Goal: Task Accomplishment & Management: Use online tool/utility

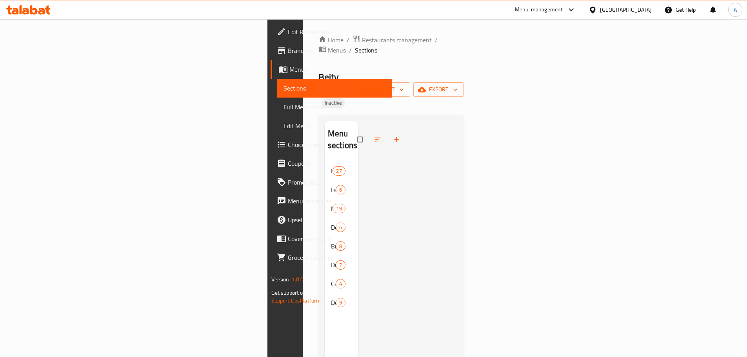
click at [388, 71] on div "Beity Bakery Inactive import export" at bounding box center [392, 90] width 146 height 38
click at [284, 106] on span "Full Menu View" at bounding box center [335, 106] width 102 height 9
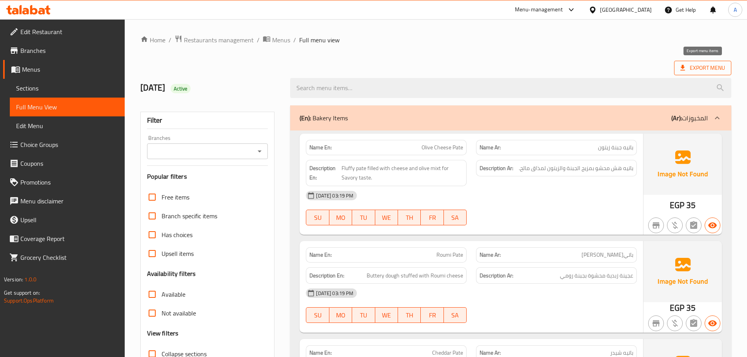
click at [701, 72] on span "Export Menu" at bounding box center [703, 68] width 45 height 10
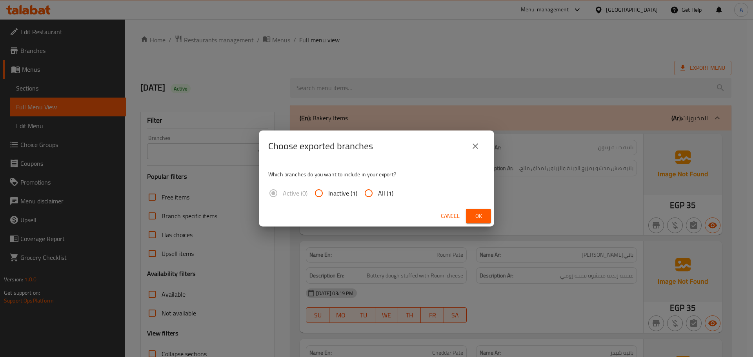
click at [376, 195] on input "All (1)" at bounding box center [368, 193] width 19 height 19
radio input "true"
click at [483, 216] on span "Ok" at bounding box center [478, 216] width 13 height 10
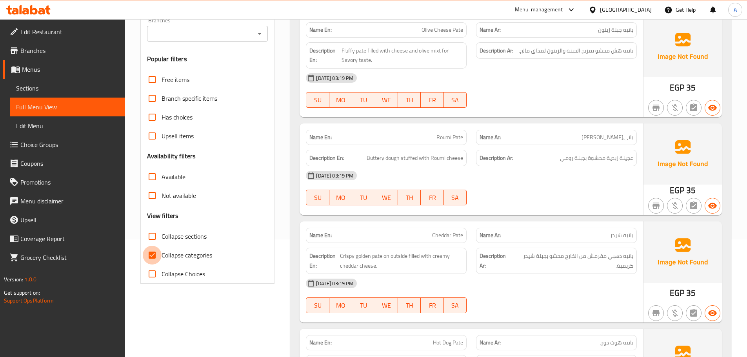
drag, startPoint x: 159, startPoint y: 260, endPoint x: 173, endPoint y: 253, distance: 15.1
click at [159, 259] on input "Collapse categories" at bounding box center [152, 255] width 19 height 19
checkbox input "false"
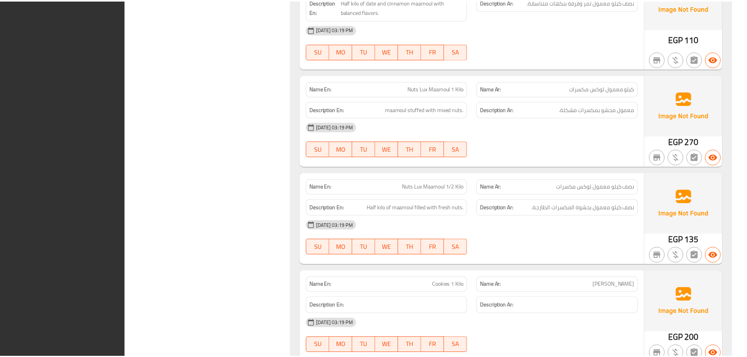
scroll to position [8742, 0]
